Goal: Transaction & Acquisition: Download file/media

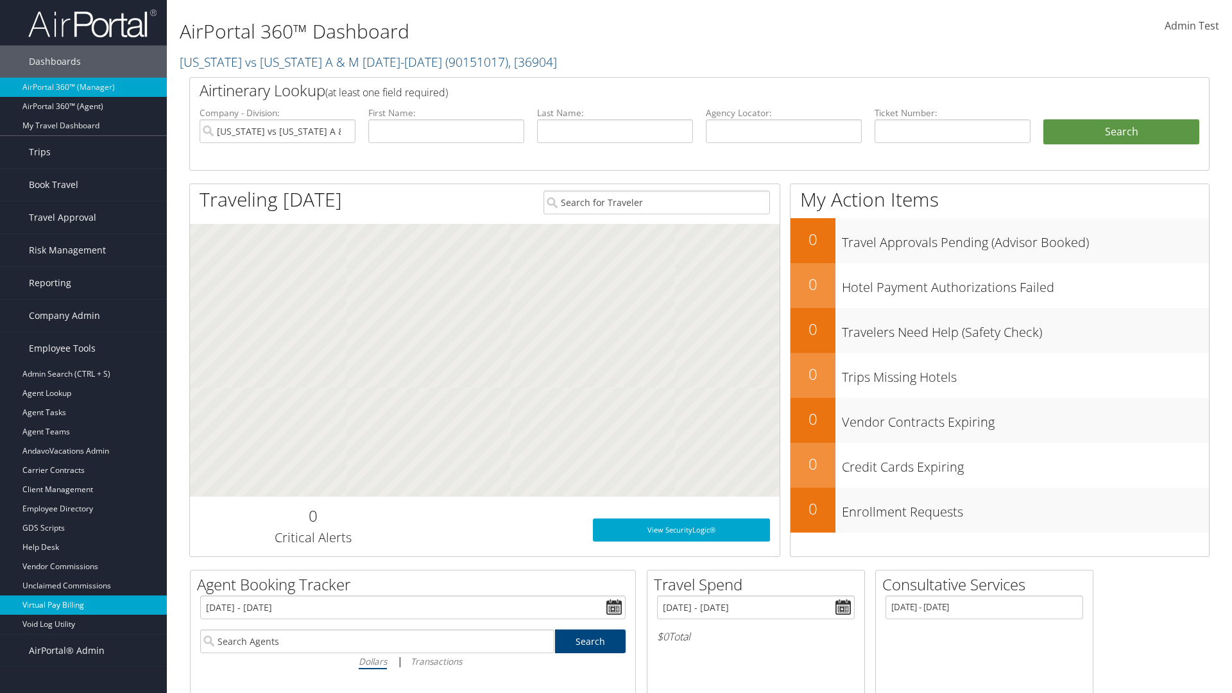
click at [83, 605] on link "Virtual Pay Billing" at bounding box center [83, 604] width 167 height 19
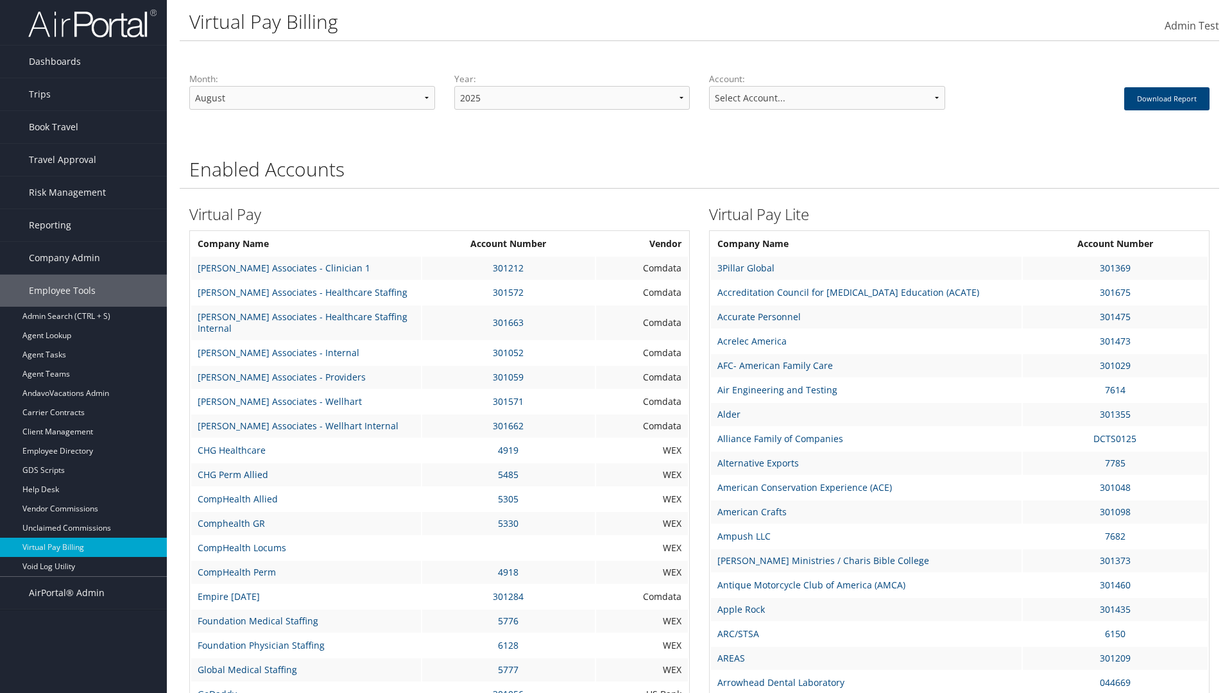
select select "3"
select select "37903"
click at [1164, 98] on button "Download Report" at bounding box center [1166, 98] width 85 height 23
